Goal: Transaction & Acquisition: Download file/media

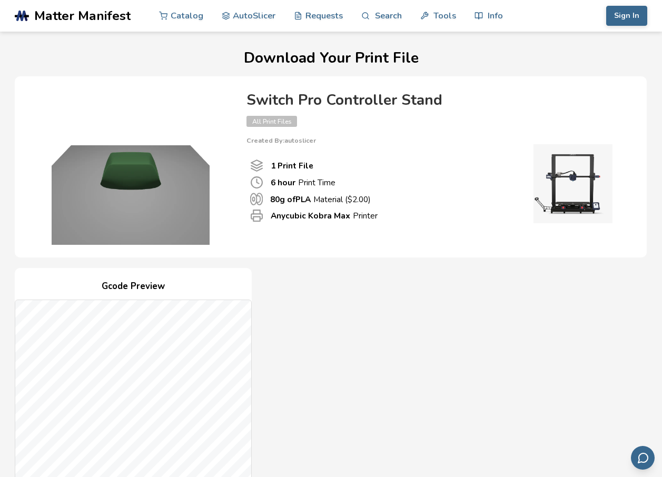
scroll to position [263, 0]
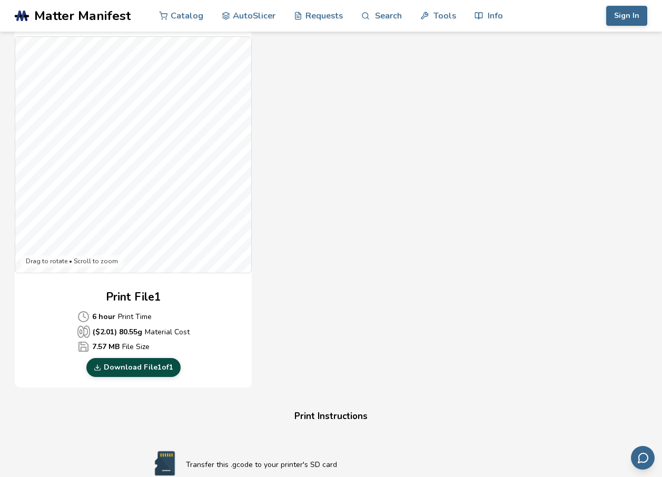
click at [140, 370] on link "Download File 1 of 1" at bounding box center [133, 367] width 94 height 19
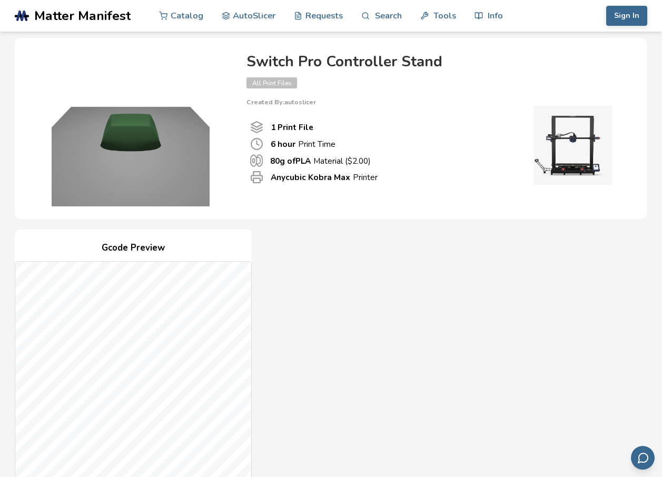
scroll to position [0, 0]
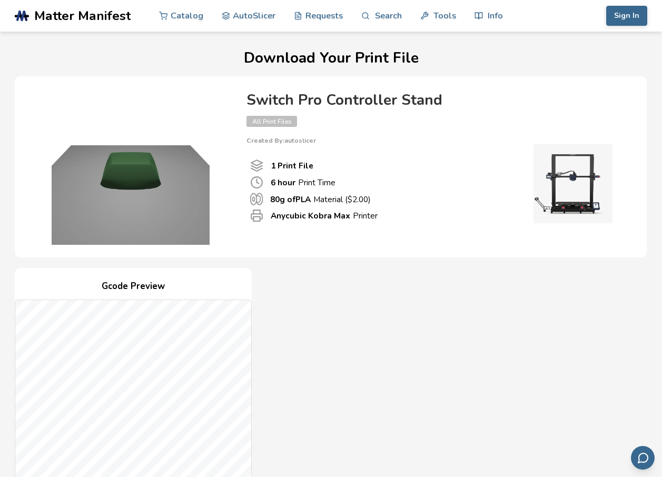
click at [0, 164] on html ".cls-1, .cls-2, .cls-3 { stroke-width: 0px; } .cls-2 { fill: #1d1e56; } .cls-3 …" at bounding box center [331, 238] width 662 height 477
click at [409, 221] on div "Anycubic Kobra Max Printer" at bounding box center [376, 215] width 252 height 13
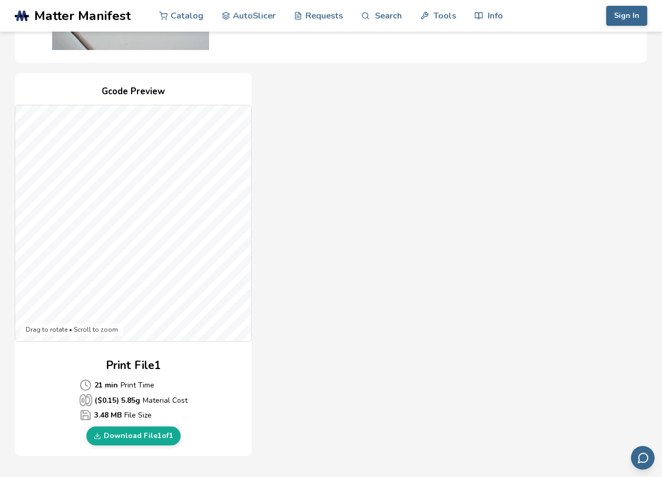
scroll to position [263, 0]
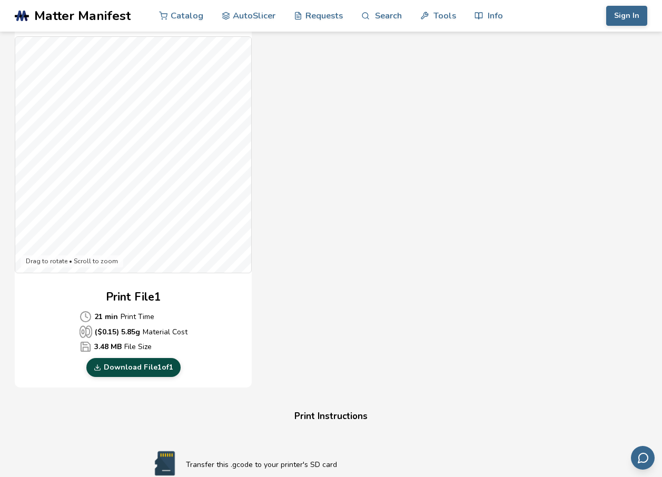
click at [135, 366] on link "Download File 1 of 1" at bounding box center [133, 367] width 94 height 19
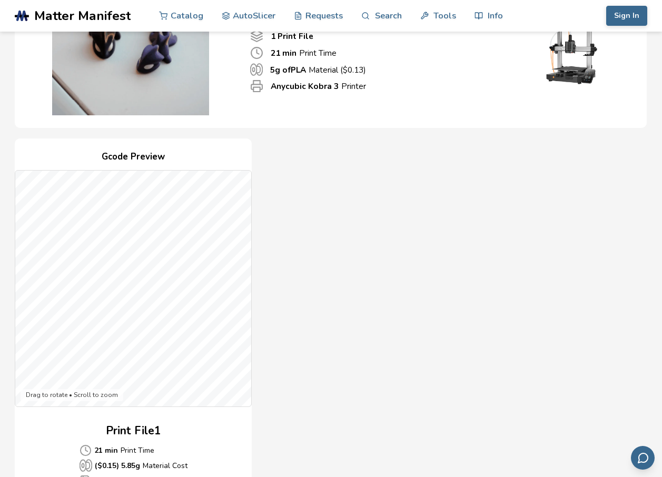
scroll to position [0, 0]
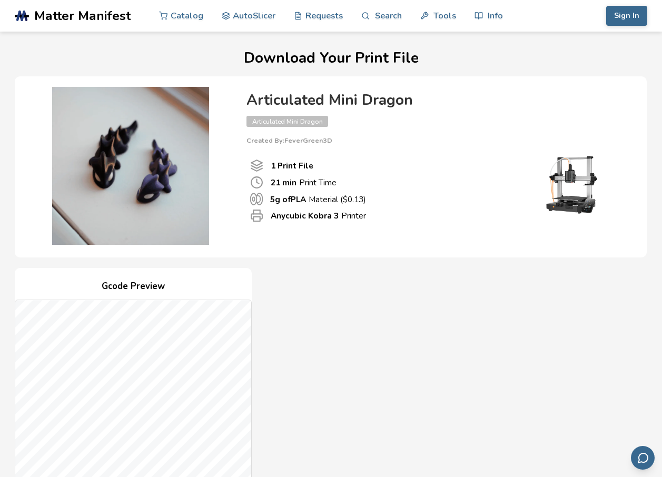
click at [310, 319] on div "Gcode Preview Drag to rotate • Scroll to zoom Print File 1 21 min Print Time ($…" at bounding box center [331, 460] width 632 height 384
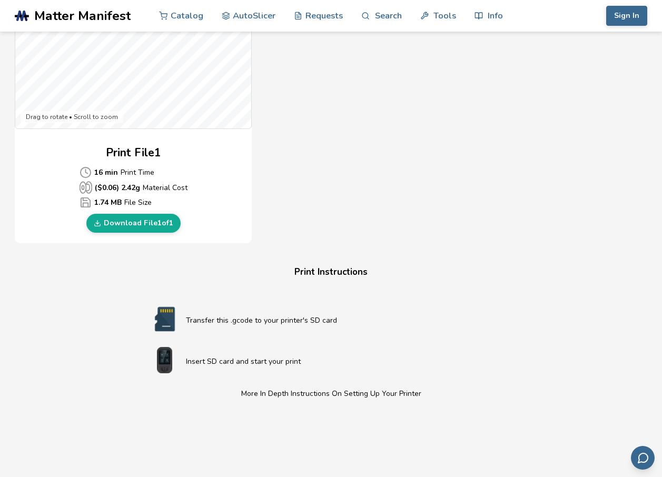
scroll to position [369, 0]
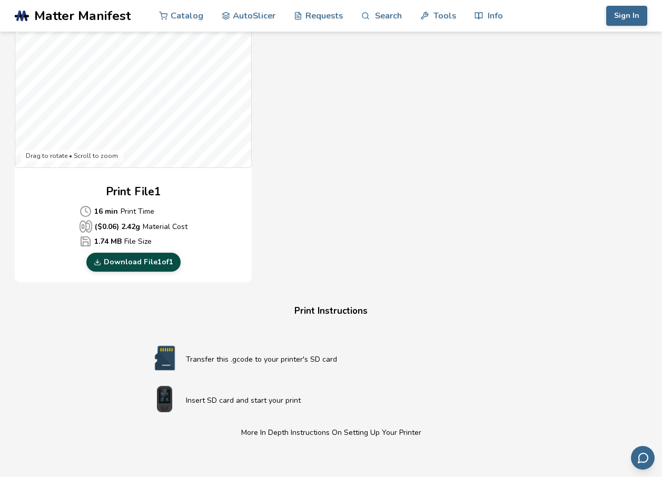
click at [168, 266] on link "Download File 1 of 1" at bounding box center [133, 262] width 94 height 19
